Goal: Transaction & Acquisition: Purchase product/service

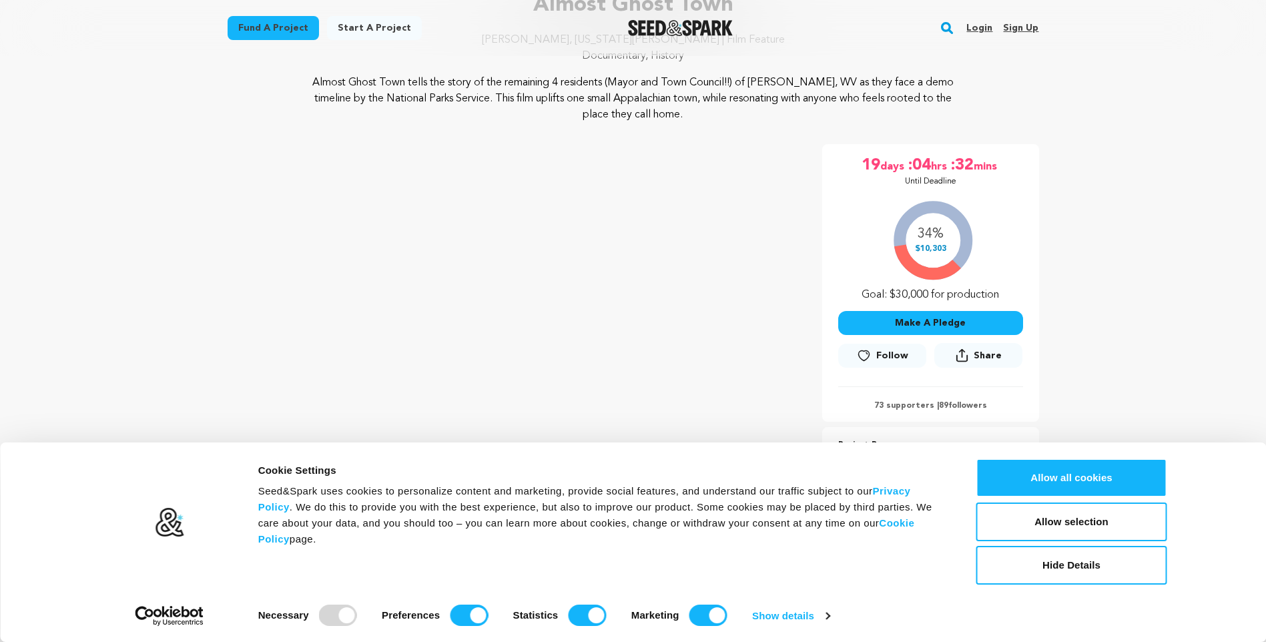
scroll to position [267, 0]
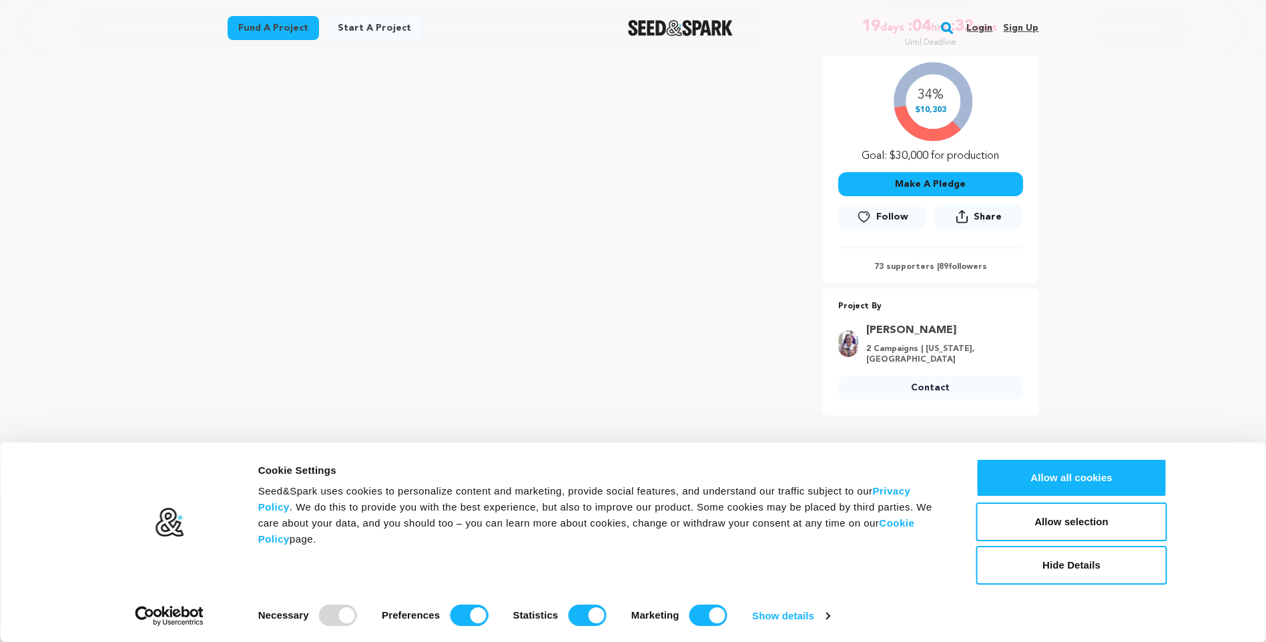
click at [921, 179] on button "Make A Pledge" at bounding box center [930, 184] width 185 height 24
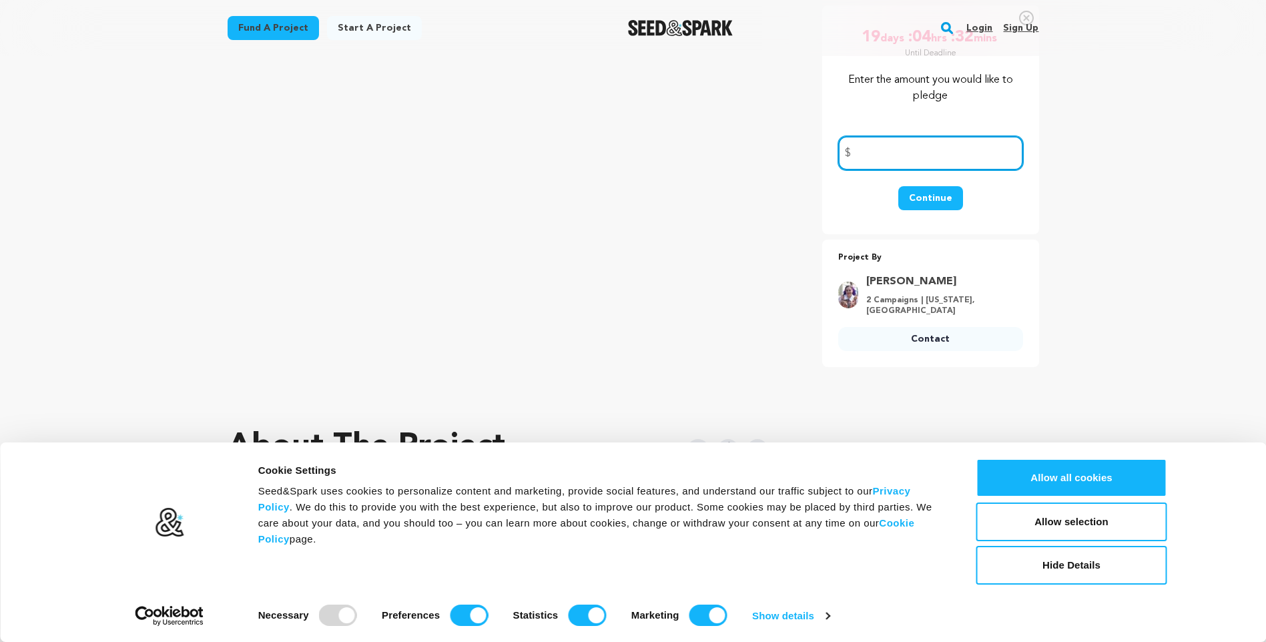
click at [893, 153] on input "number" at bounding box center [930, 153] width 185 height 34
type input "50"
click at [925, 200] on button "Continue" at bounding box center [930, 198] width 65 height 24
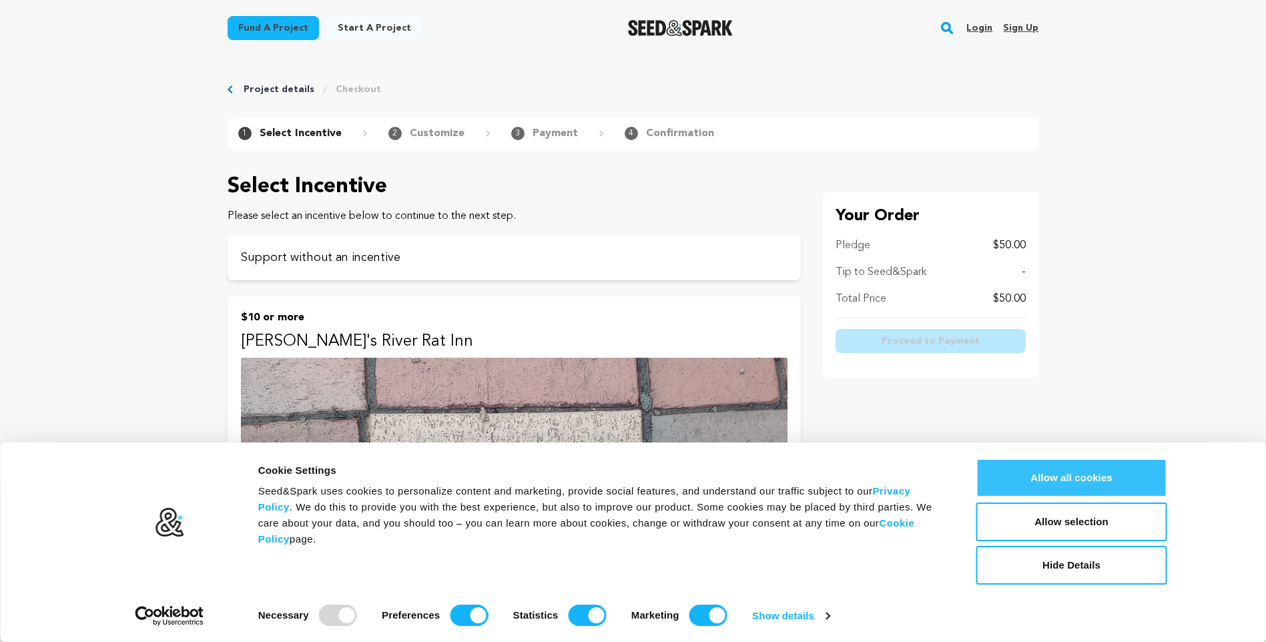
click at [1107, 485] on button "Allow all cookies" at bounding box center [1071, 478] width 191 height 39
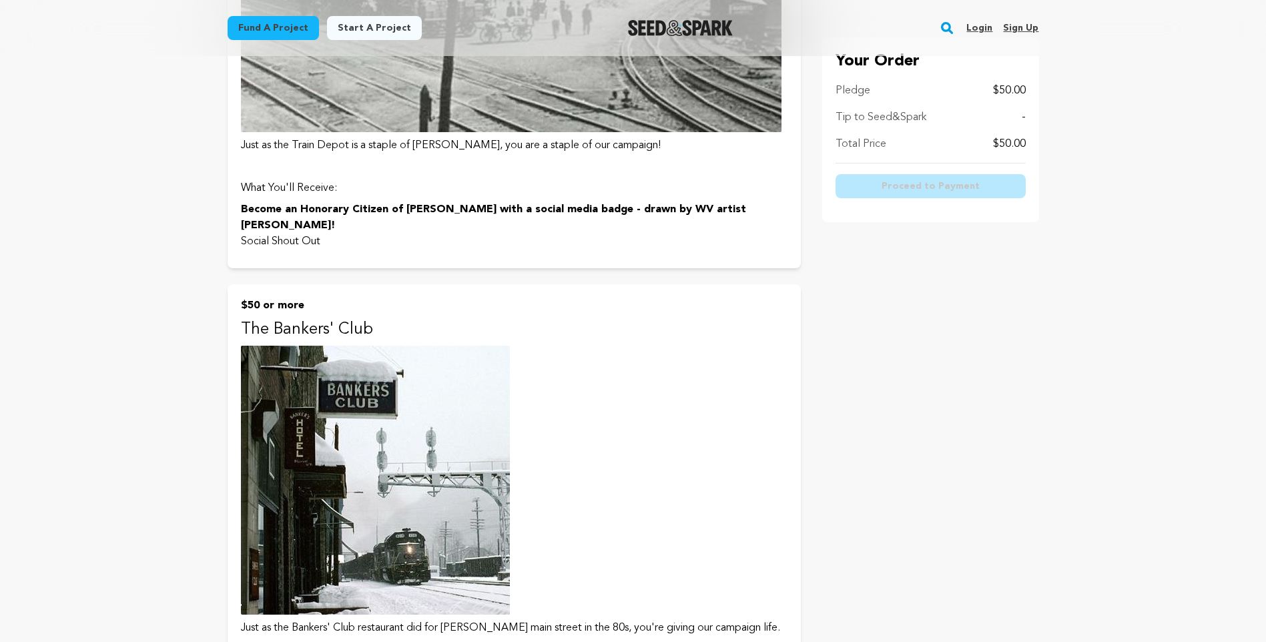
scroll to position [1535, 0]
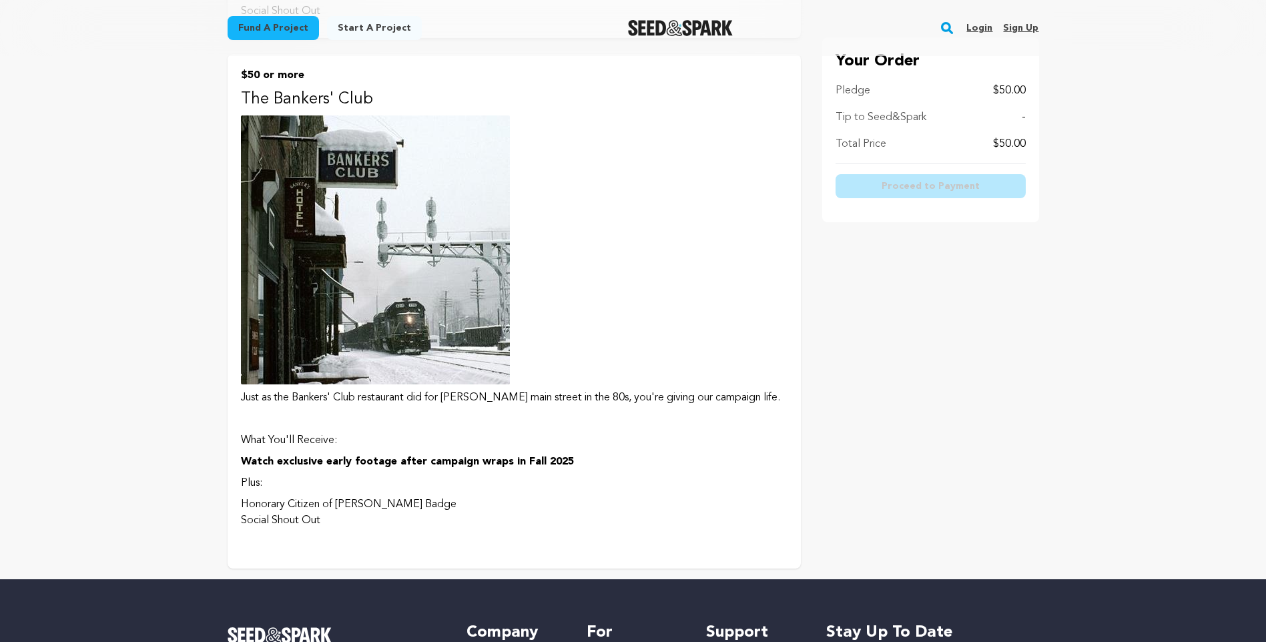
click at [276, 89] on p "The Bankers' Club" at bounding box center [514, 99] width 547 height 21
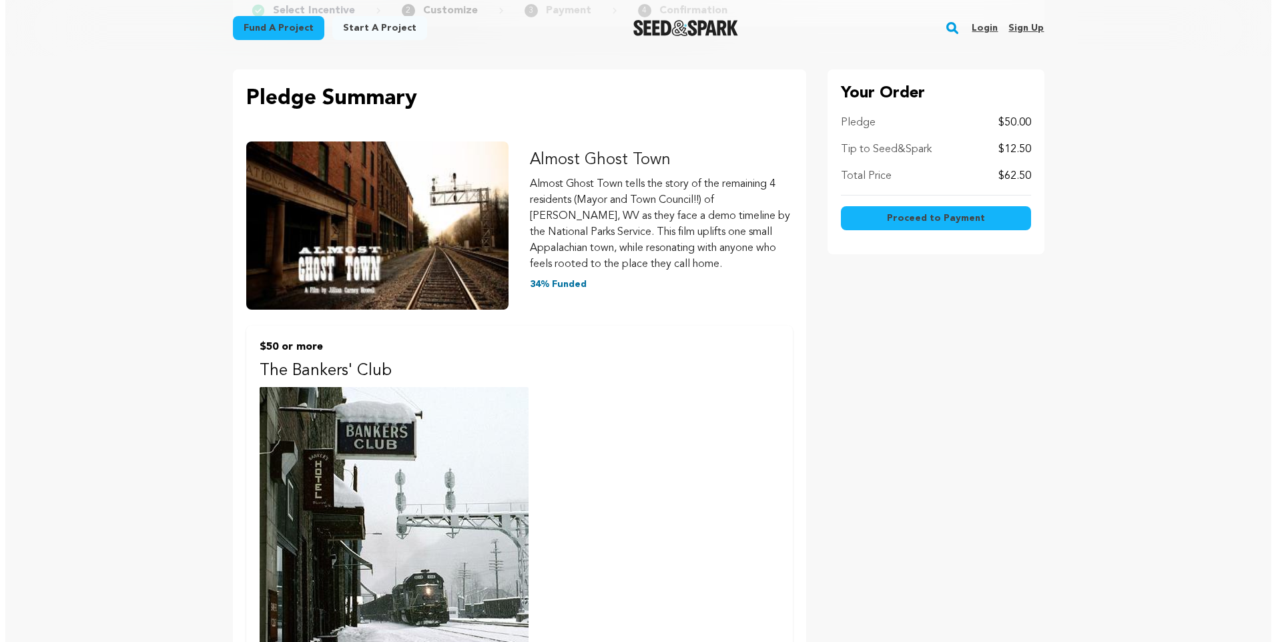
scroll to position [133, 0]
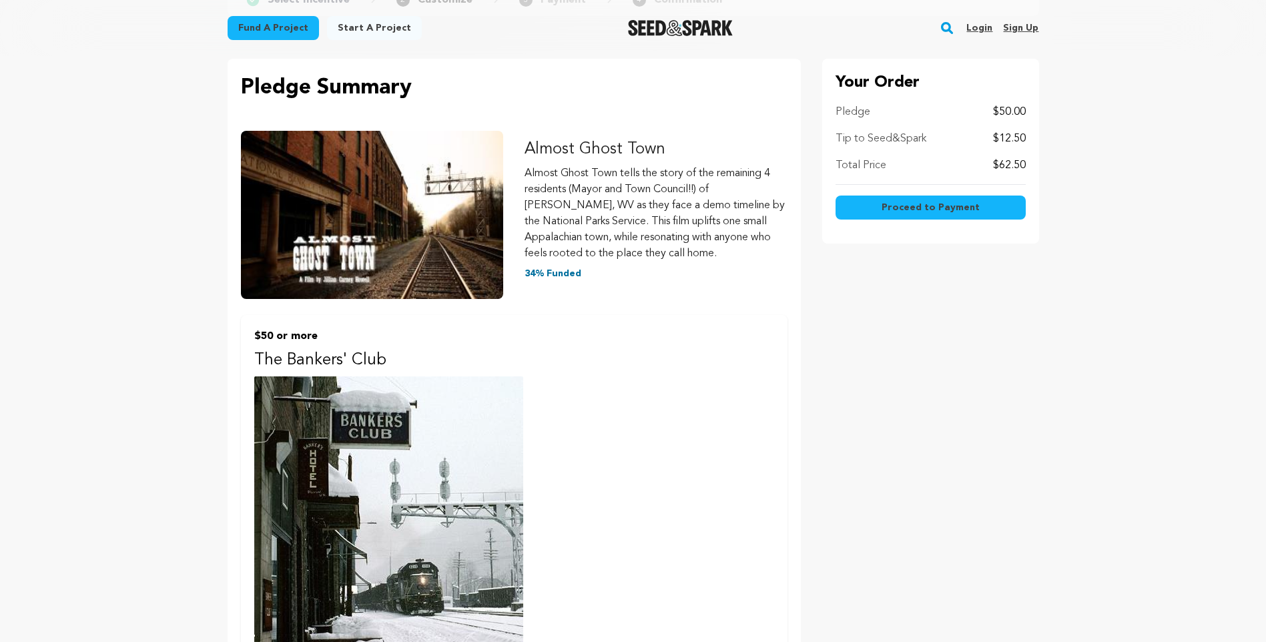
click at [944, 204] on span "Proceed to Payment" at bounding box center [931, 207] width 98 height 13
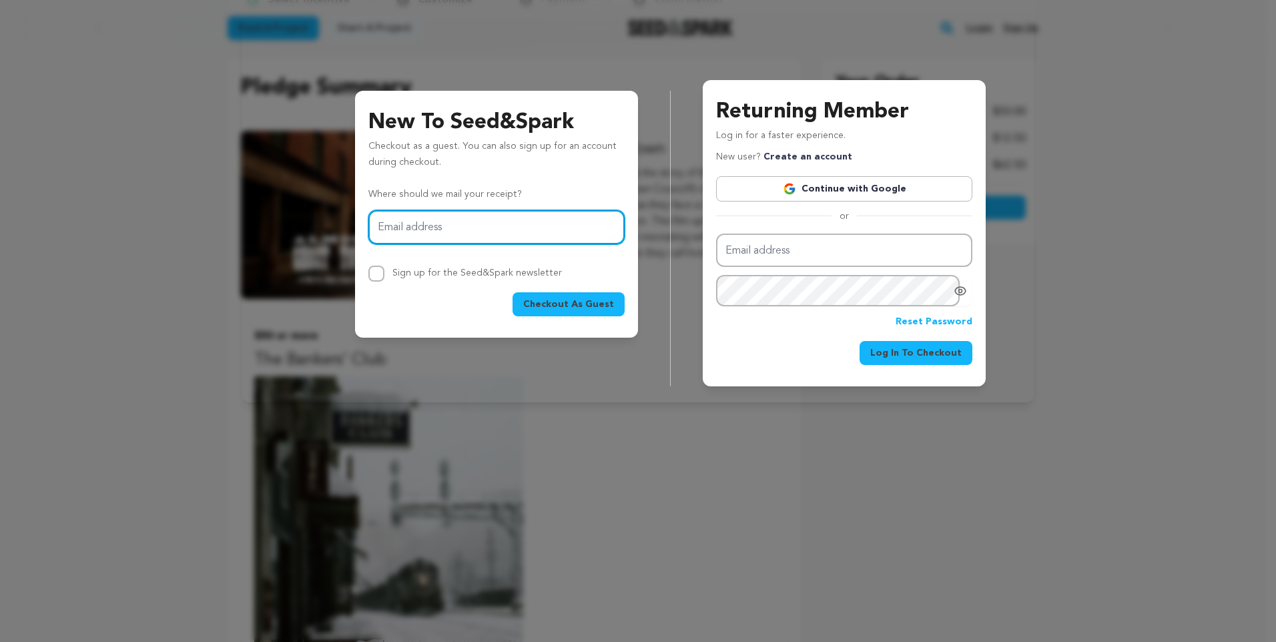
click at [451, 232] on input "Email address" at bounding box center [496, 227] width 256 height 34
type input "wschreckengost@aol.com"
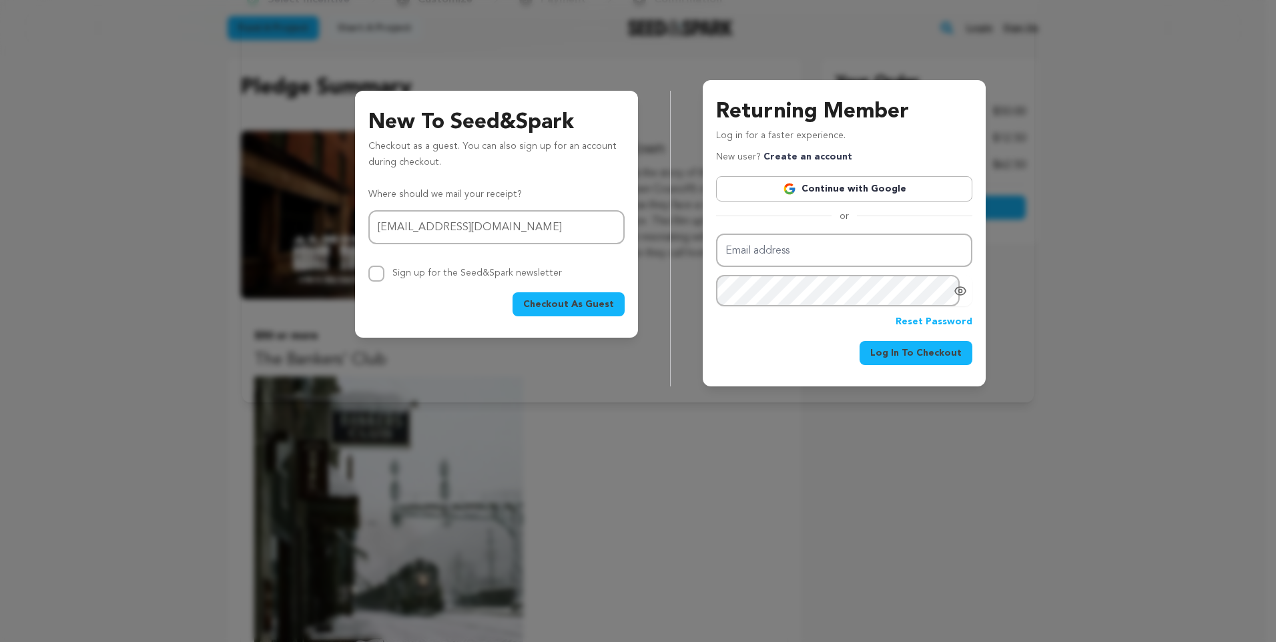
click at [581, 308] on span "Checkout As Guest" at bounding box center [568, 304] width 91 height 13
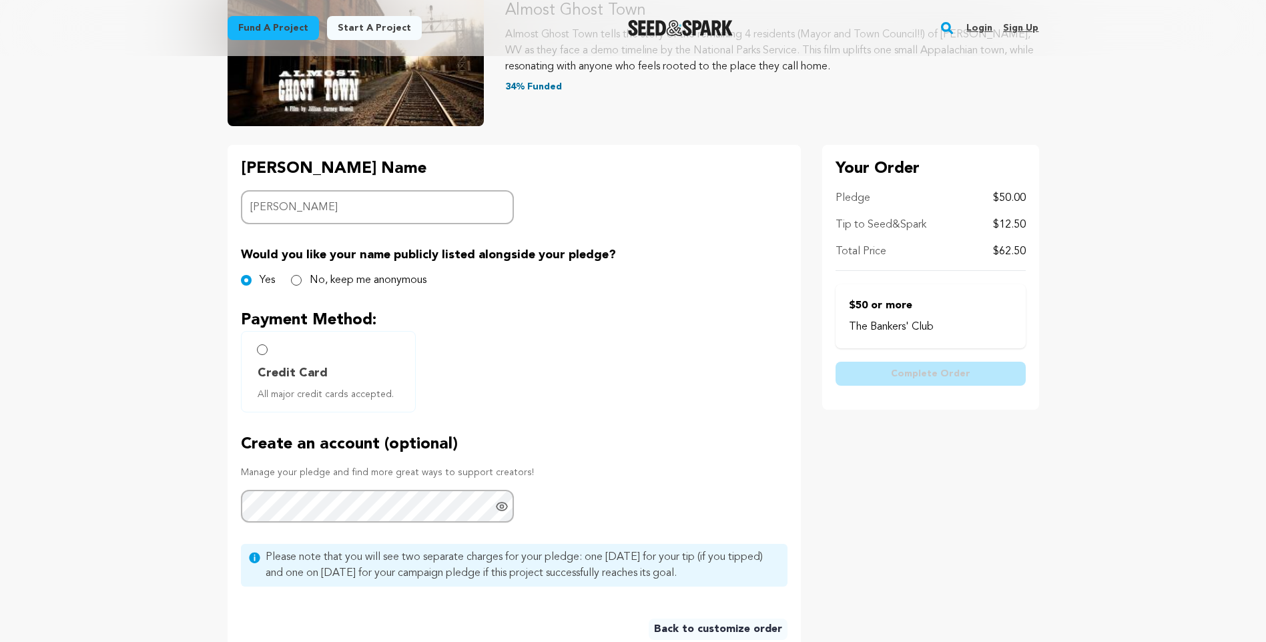
scroll to position [200, 0]
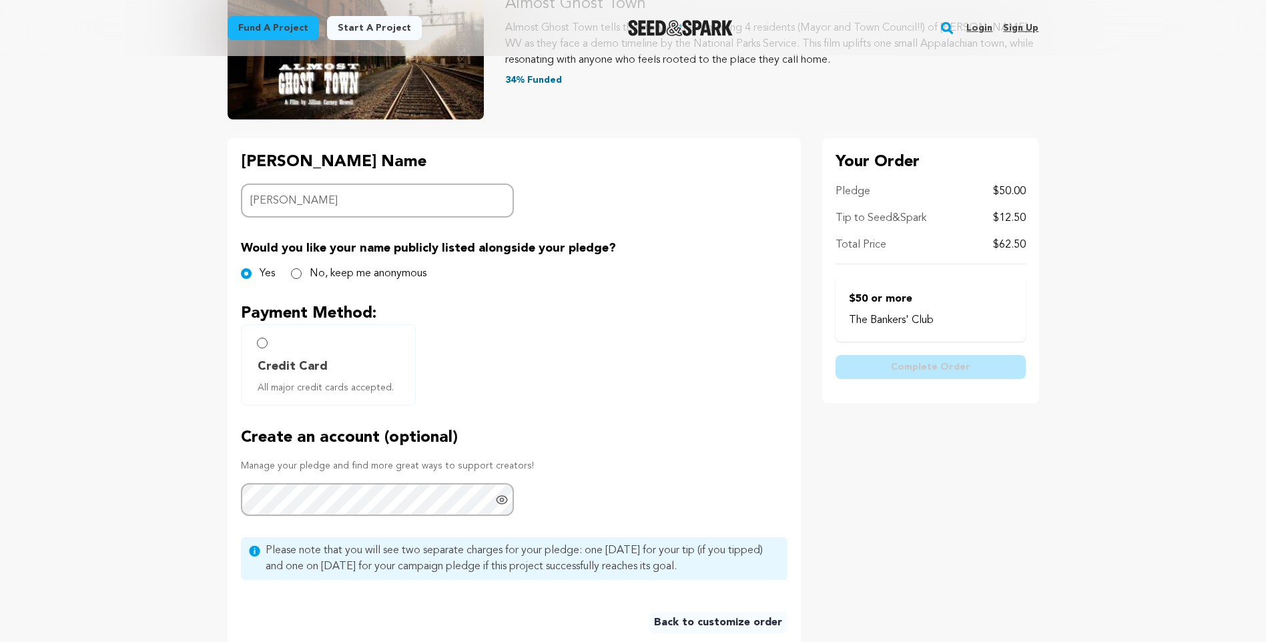
type input "Wanda Marks"
click at [261, 343] on input "Credit Card All major credit cards accepted." at bounding box center [262, 343] width 11 height 11
radio input "false"
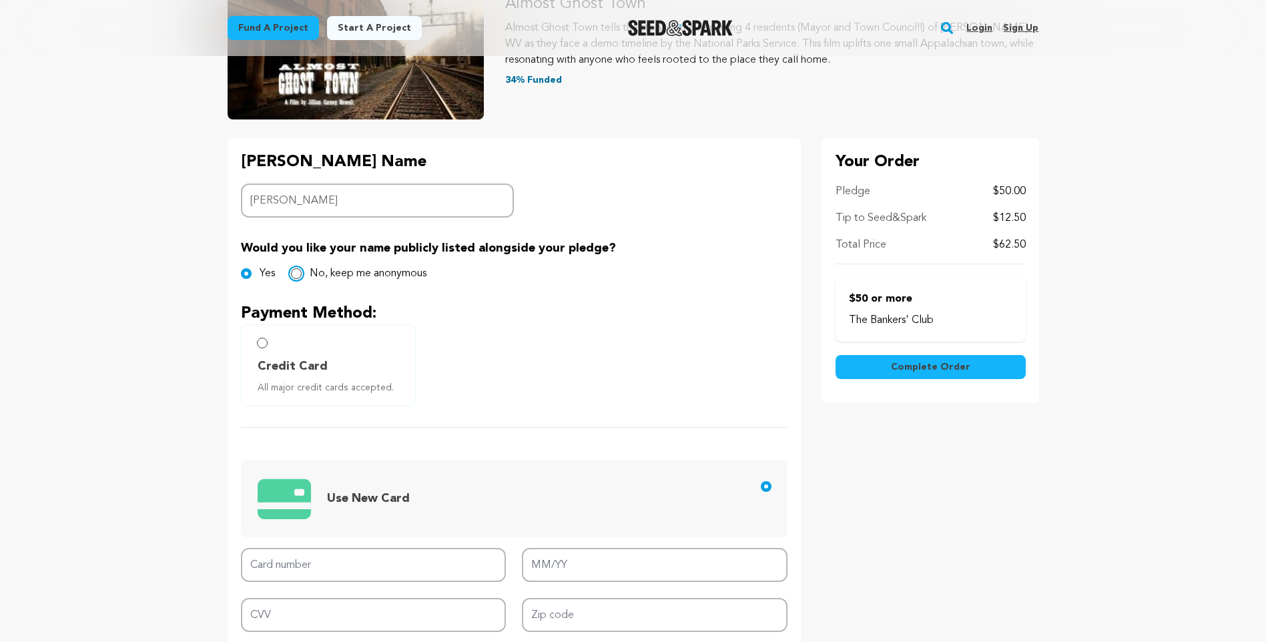
click at [298, 272] on input "No, keep me anonymous" at bounding box center [296, 273] width 11 height 11
radio input "true"
click at [263, 338] on input "Credit Card All major credit cards accepted." at bounding box center [262, 343] width 11 height 11
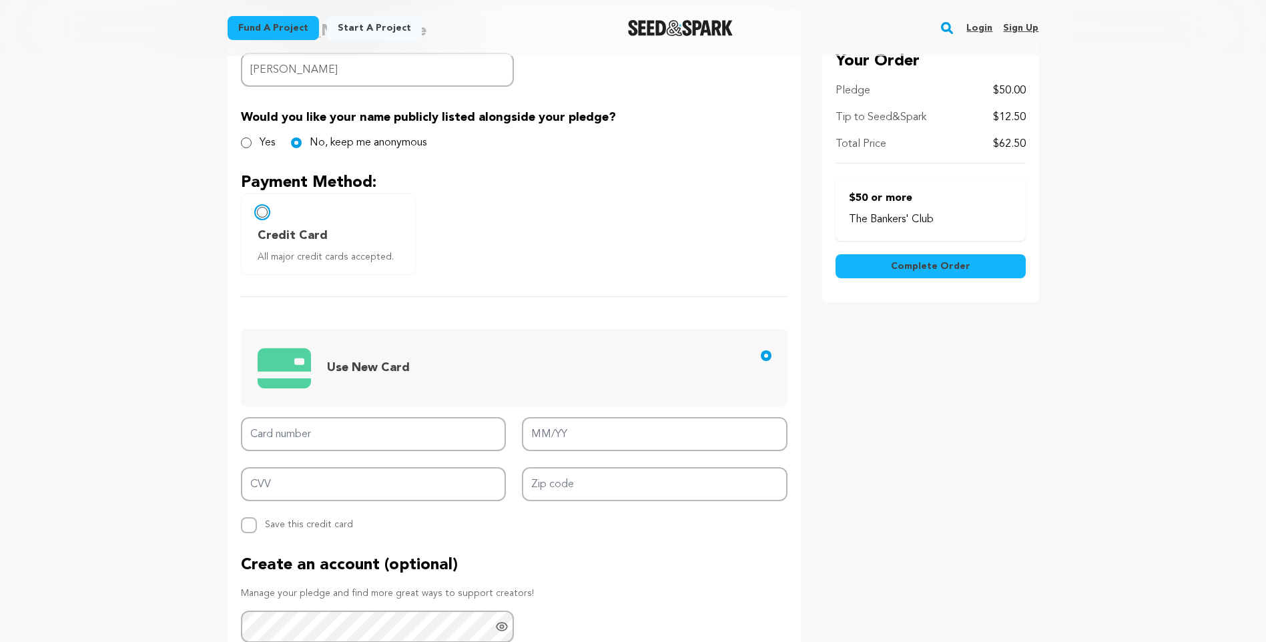
scroll to position [334, 0]
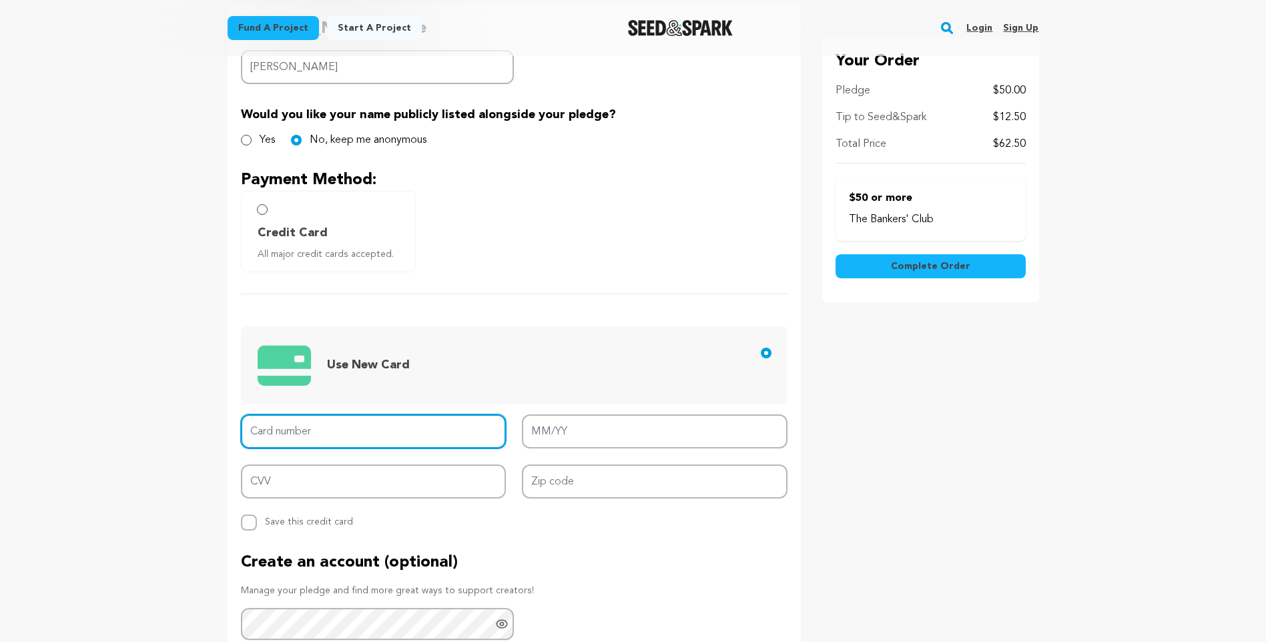
click at [317, 429] on input "Card number" at bounding box center [374, 431] width 266 height 34
type input "4269 6700 1124 7697"
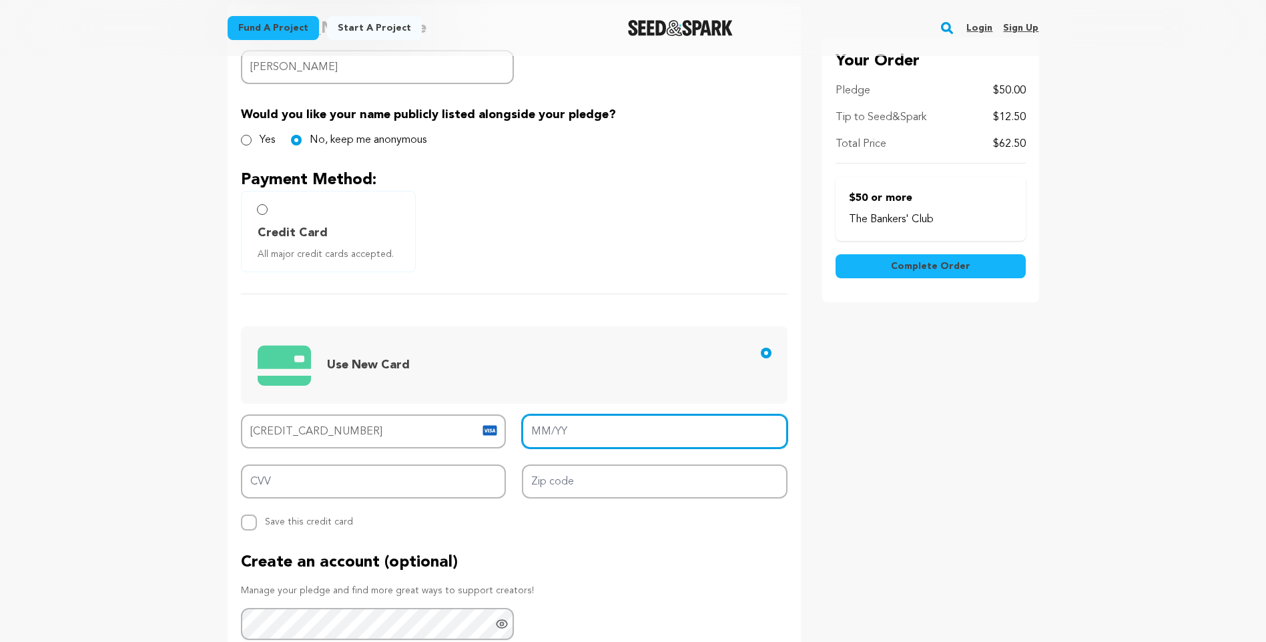
click at [545, 433] on input "MM/YY" at bounding box center [655, 431] width 266 height 34
type input "02/28"
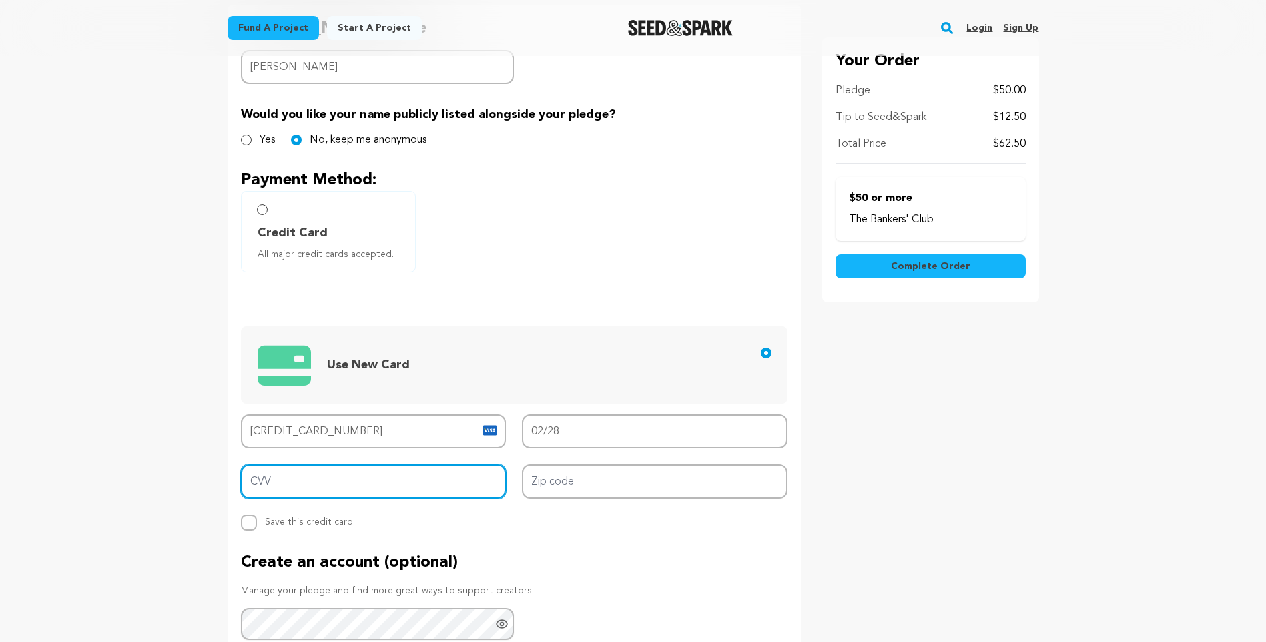
click at [278, 486] on input "CVV" at bounding box center [374, 482] width 266 height 34
type input "615"
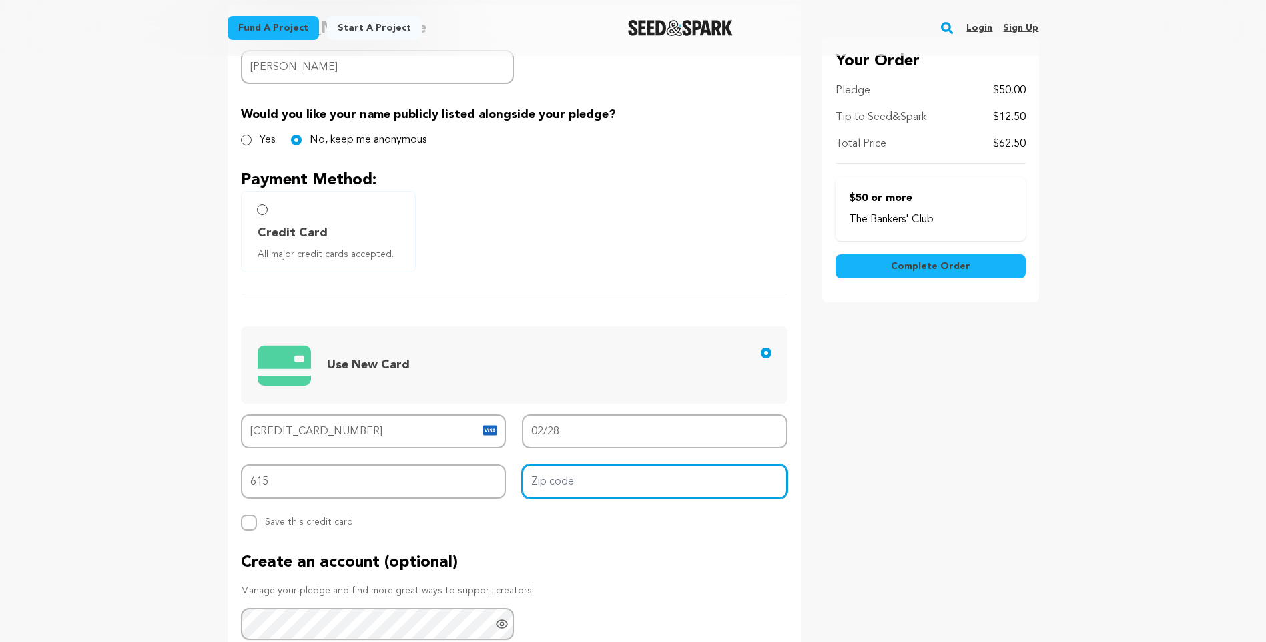
click at [581, 485] on input "Zip code" at bounding box center [655, 482] width 266 height 34
type input "25526"
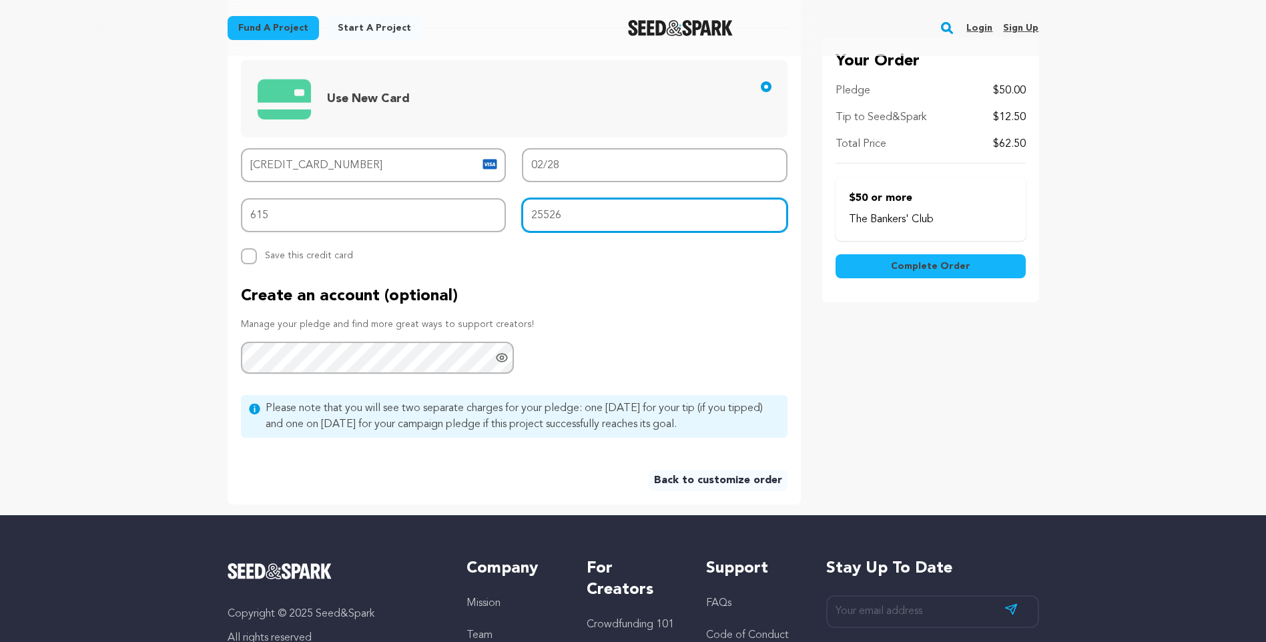
scroll to position [601, 0]
click at [617, 354] on div "Create an account (optional) Manage your pledge and find more great ways to sup…" at bounding box center [514, 329] width 547 height 89
click at [954, 269] on span "Complete Order" at bounding box center [930, 266] width 79 height 13
